Goal: Transaction & Acquisition: Book appointment/travel/reservation

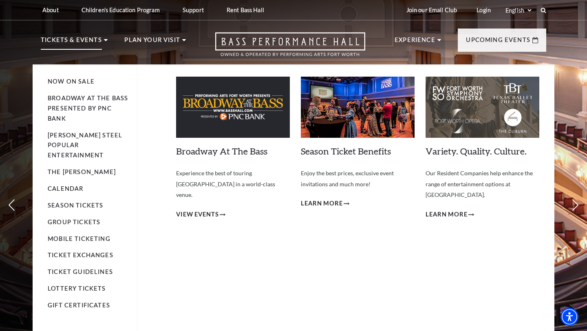
click at [58, 45] on p "Tickets & Events" at bounding box center [71, 42] width 61 height 15
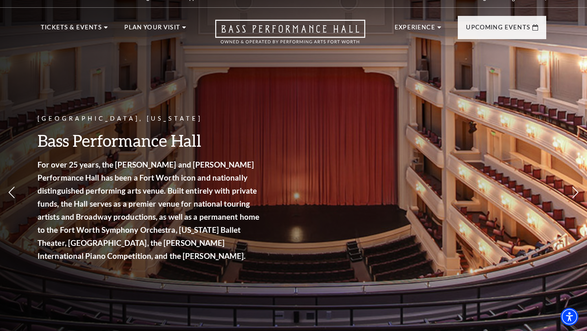
scroll to position [7, 0]
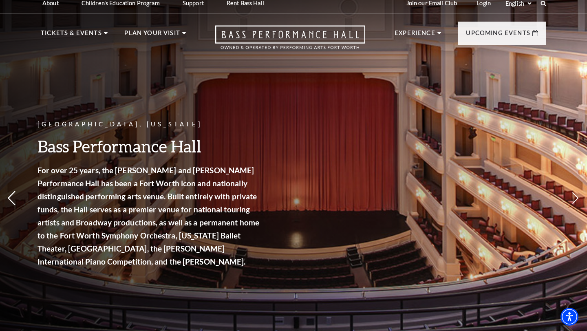
click at [13, 192] on icon at bounding box center [11, 198] width 9 height 14
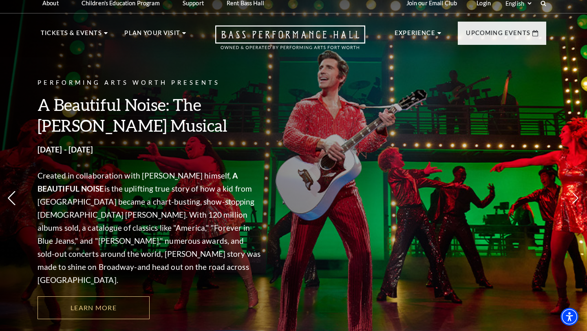
click at [12, 195] on icon at bounding box center [11, 198] width 9 height 14
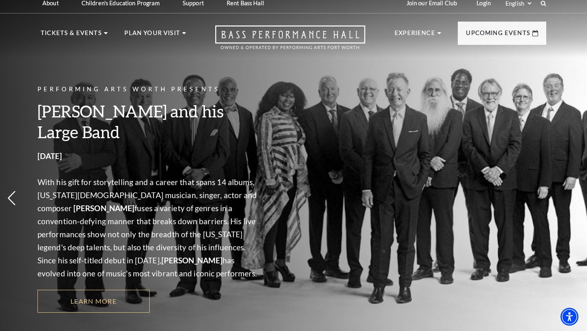
click at [12, 195] on icon at bounding box center [11, 198] width 9 height 14
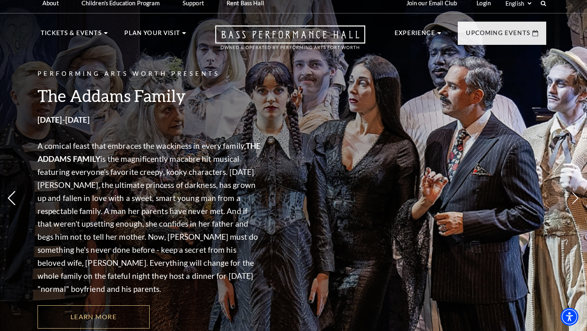
click at [12, 195] on icon at bounding box center [11, 198] width 9 height 14
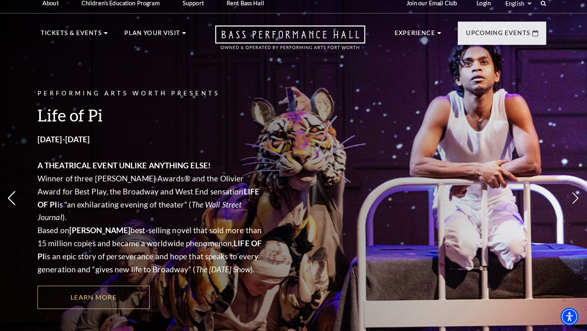
click at [12, 195] on icon at bounding box center [11, 198] width 9 height 14
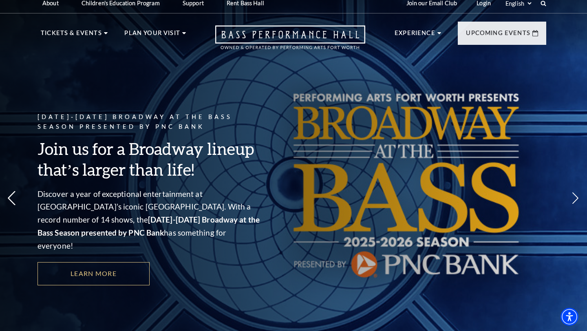
click at [13, 197] on icon at bounding box center [11, 198] width 9 height 14
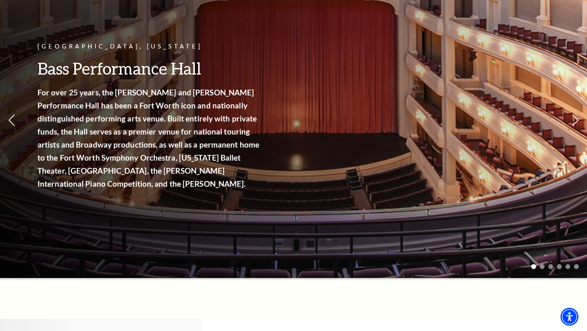
scroll to position [0, 0]
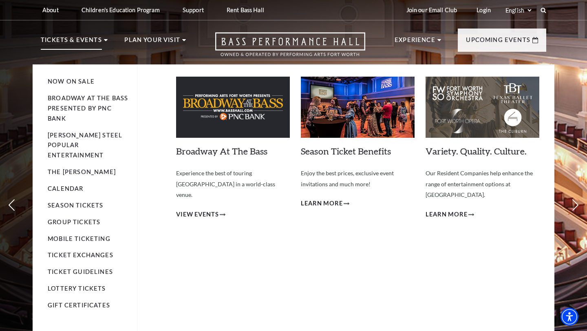
click at [57, 184] on li "Calendar" at bounding box center [88, 189] width 81 height 10
click at [57, 185] on link "Calendar" at bounding box center [65, 188] width 35 height 7
